Goal: Check status: Check status

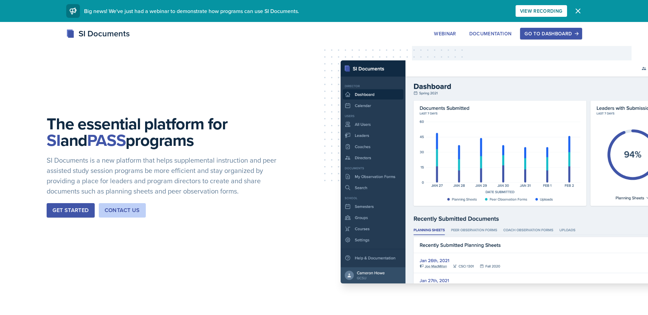
click at [543, 31] on div "Go to Dashboard" at bounding box center [551, 33] width 53 height 5
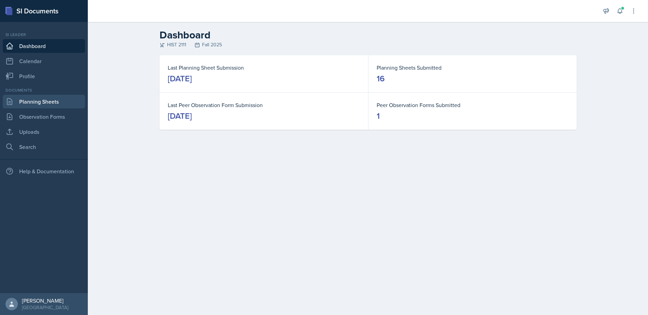
click at [32, 103] on link "Planning Sheets" at bounding box center [44, 102] width 82 height 14
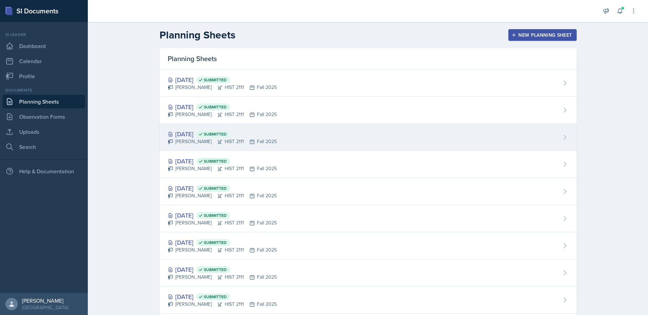
click at [171, 133] on icon at bounding box center [170, 133] width 5 height 5
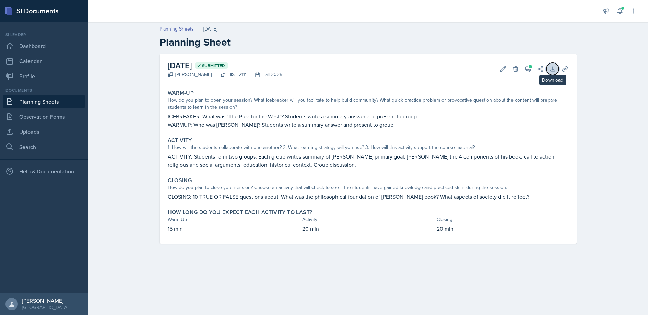
click at [553, 68] on icon at bounding box center [552, 69] width 7 height 7
click at [526, 67] on icon at bounding box center [528, 69] width 7 height 7
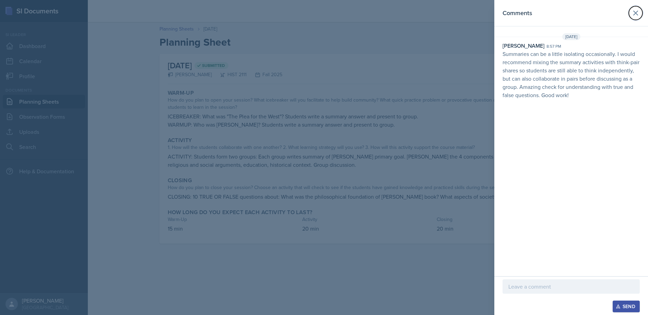
drag, startPoint x: 632, startPoint y: 12, endPoint x: 594, endPoint y: 36, distance: 45.6
click at [632, 12] on icon at bounding box center [636, 13] width 8 height 8
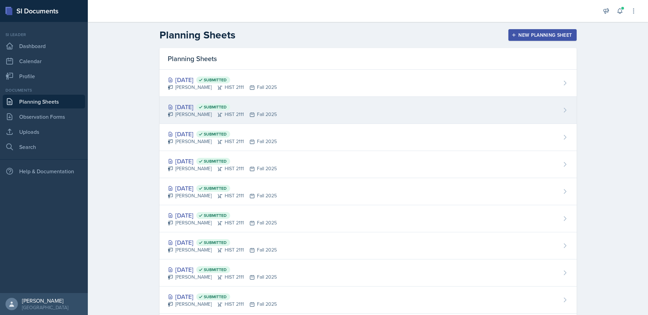
click at [198, 110] on div "[DATE] Submitted" at bounding box center [222, 106] width 109 height 9
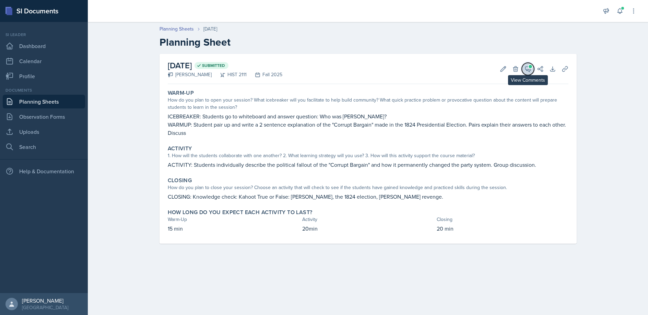
click at [529, 67] on span at bounding box center [530, 66] width 3 height 3
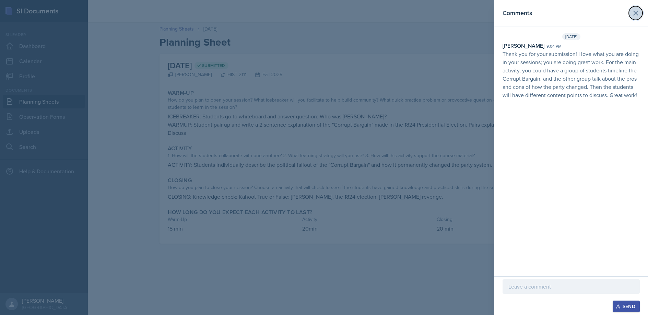
click at [633, 10] on icon at bounding box center [636, 13] width 8 height 8
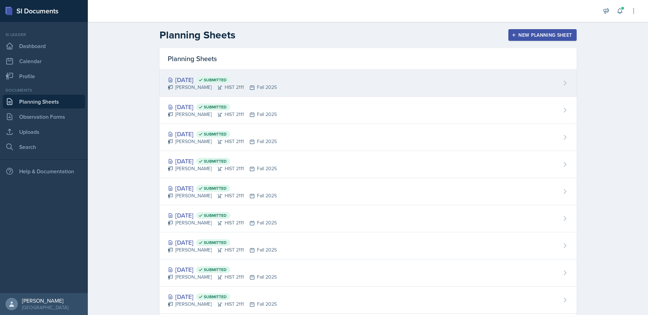
click at [192, 80] on div "[DATE] Submitted" at bounding box center [222, 79] width 109 height 9
